Goal: Check status: Check status

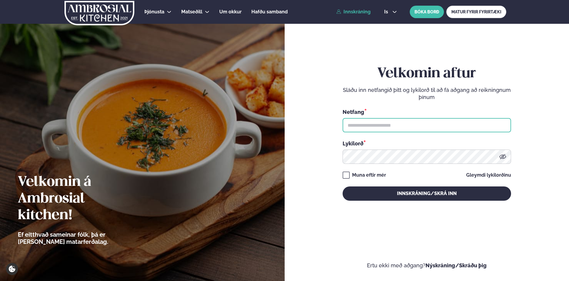
click at [374, 120] on input "text" at bounding box center [426, 125] width 168 height 14
type input "**********"
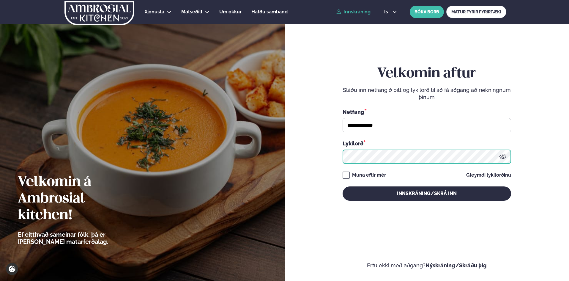
click at [342, 186] on button "Innskráning/Skrá inn" at bounding box center [426, 193] width 168 height 14
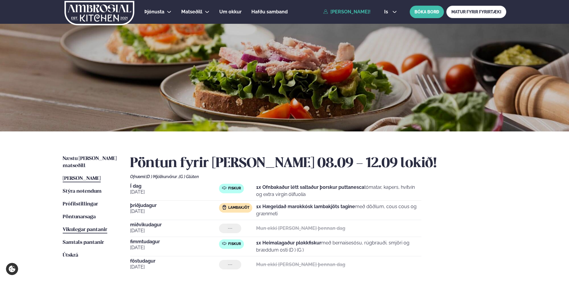
click at [88, 227] on span "Vikulegar pantanir" at bounding box center [85, 229] width 45 height 5
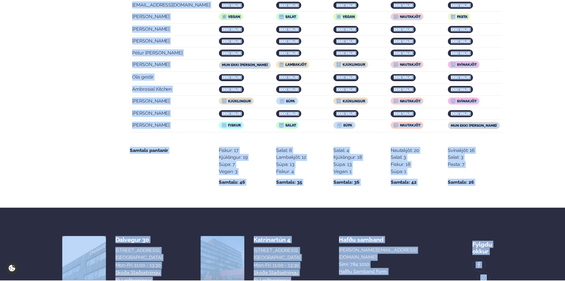
scroll to position [1171, 0]
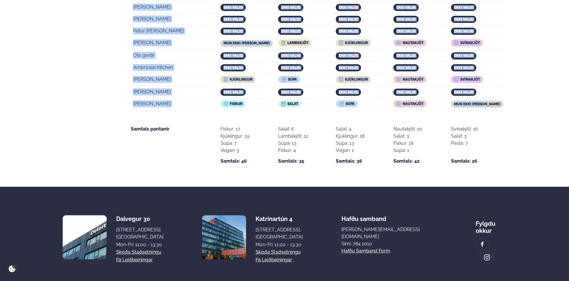
drag, startPoint x: 130, startPoint y: 184, endPoint x: 487, endPoint y: 79, distance: 371.9
